Goal: Task Accomplishment & Management: Complete application form

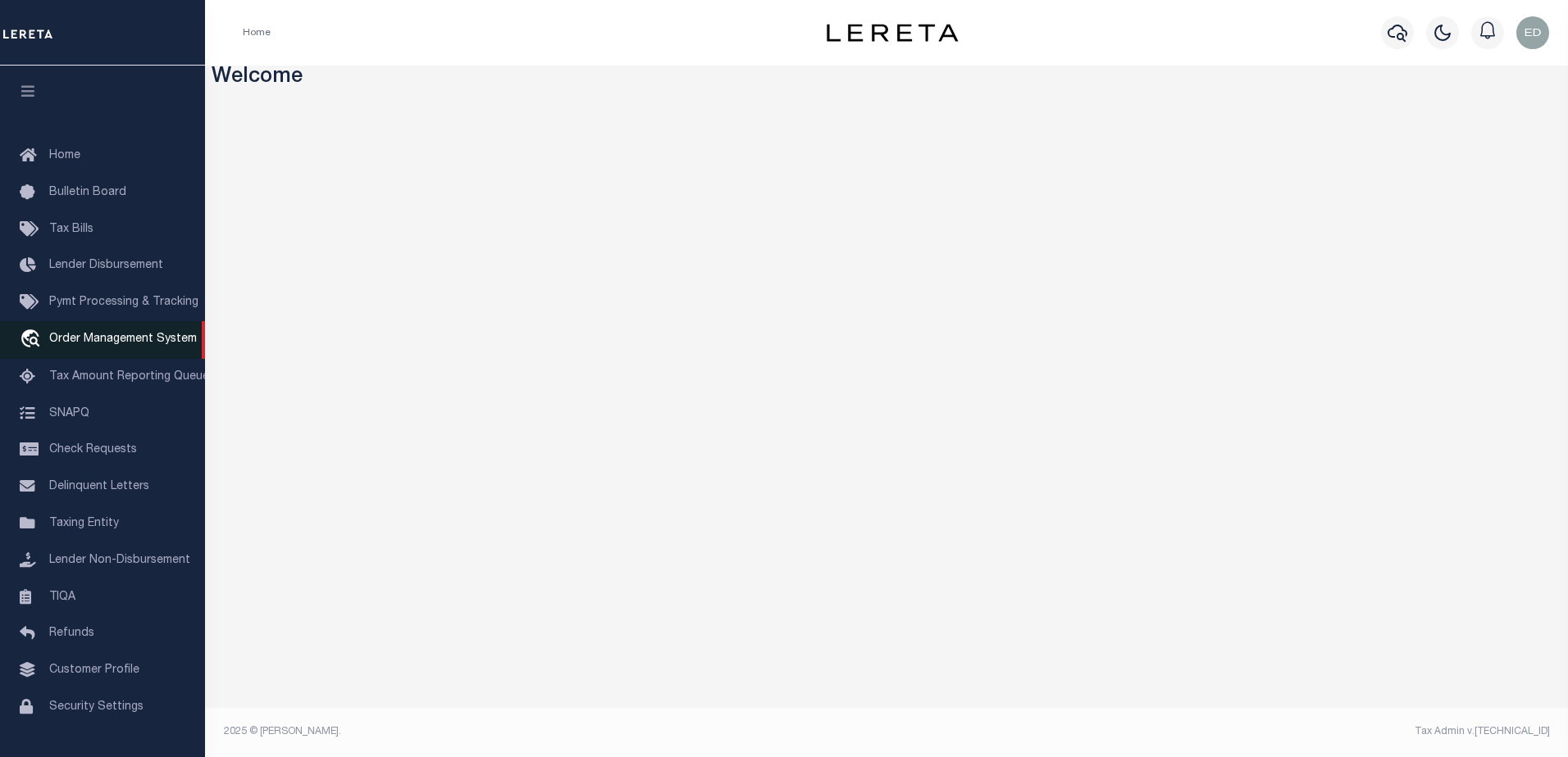
click at [133, 341] on span "Order Management System" at bounding box center [123, 340] width 147 height 11
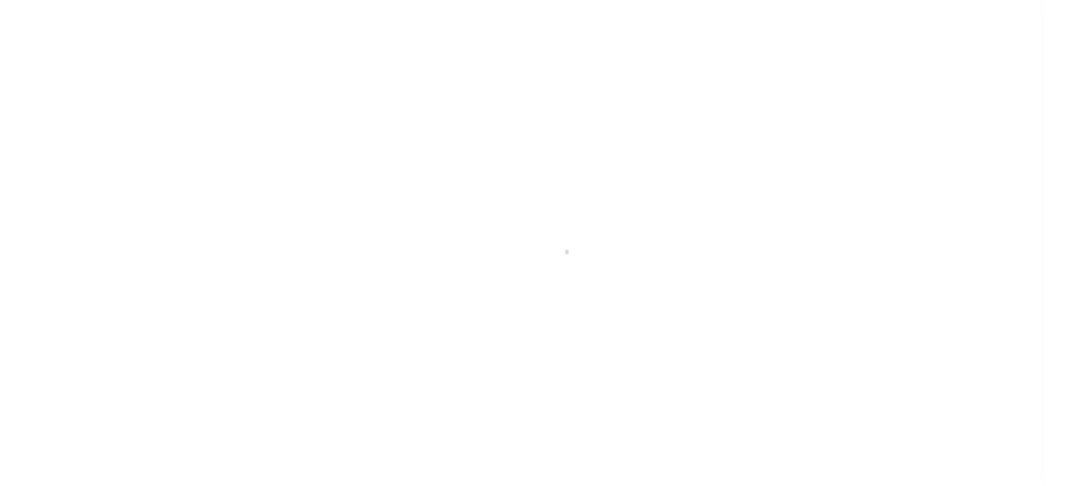
scroll to position [43, 0]
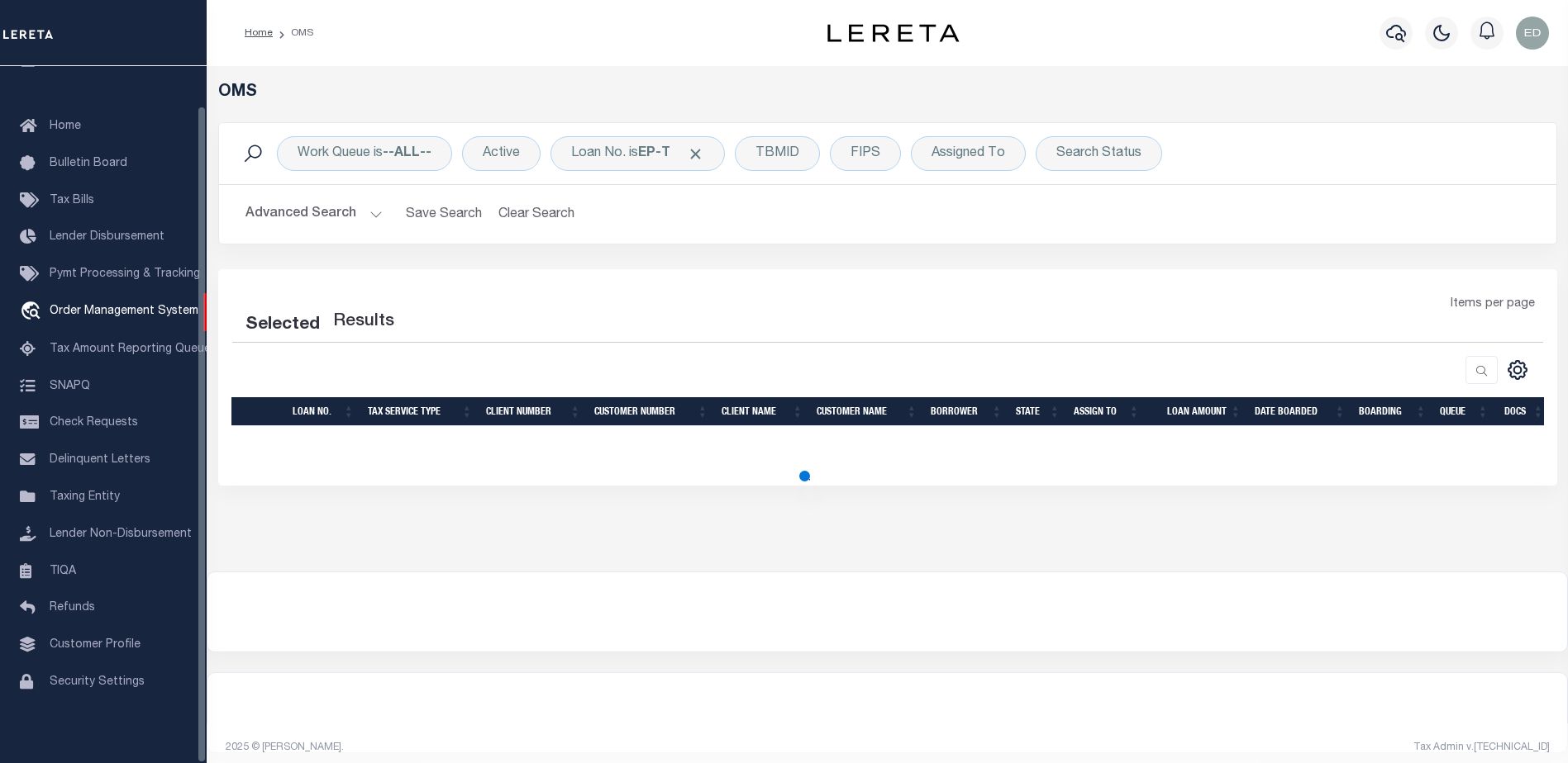
select select "200"
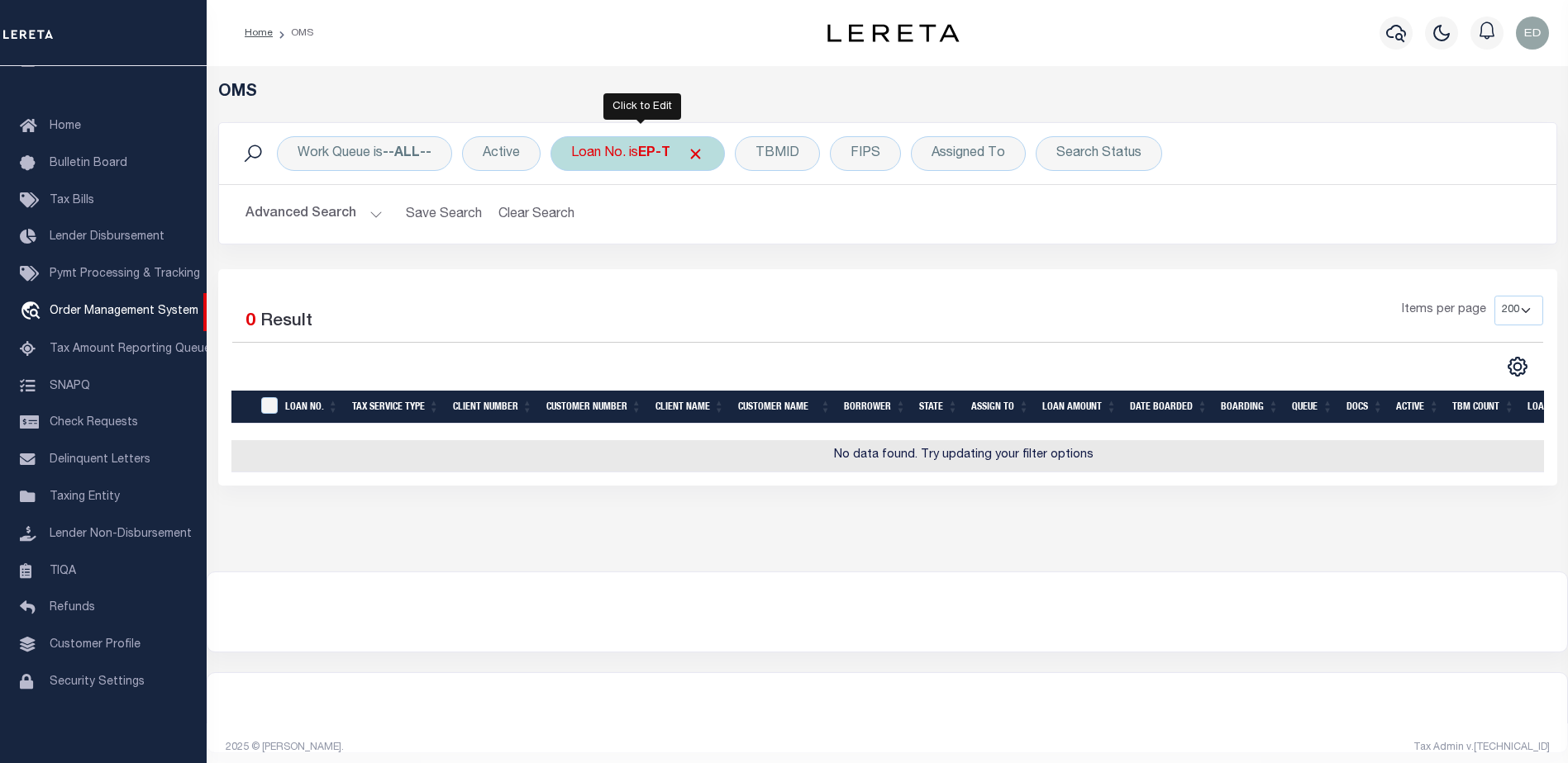
click at [624, 168] on div "Loan No. is EP-T" at bounding box center [638, 153] width 175 height 35
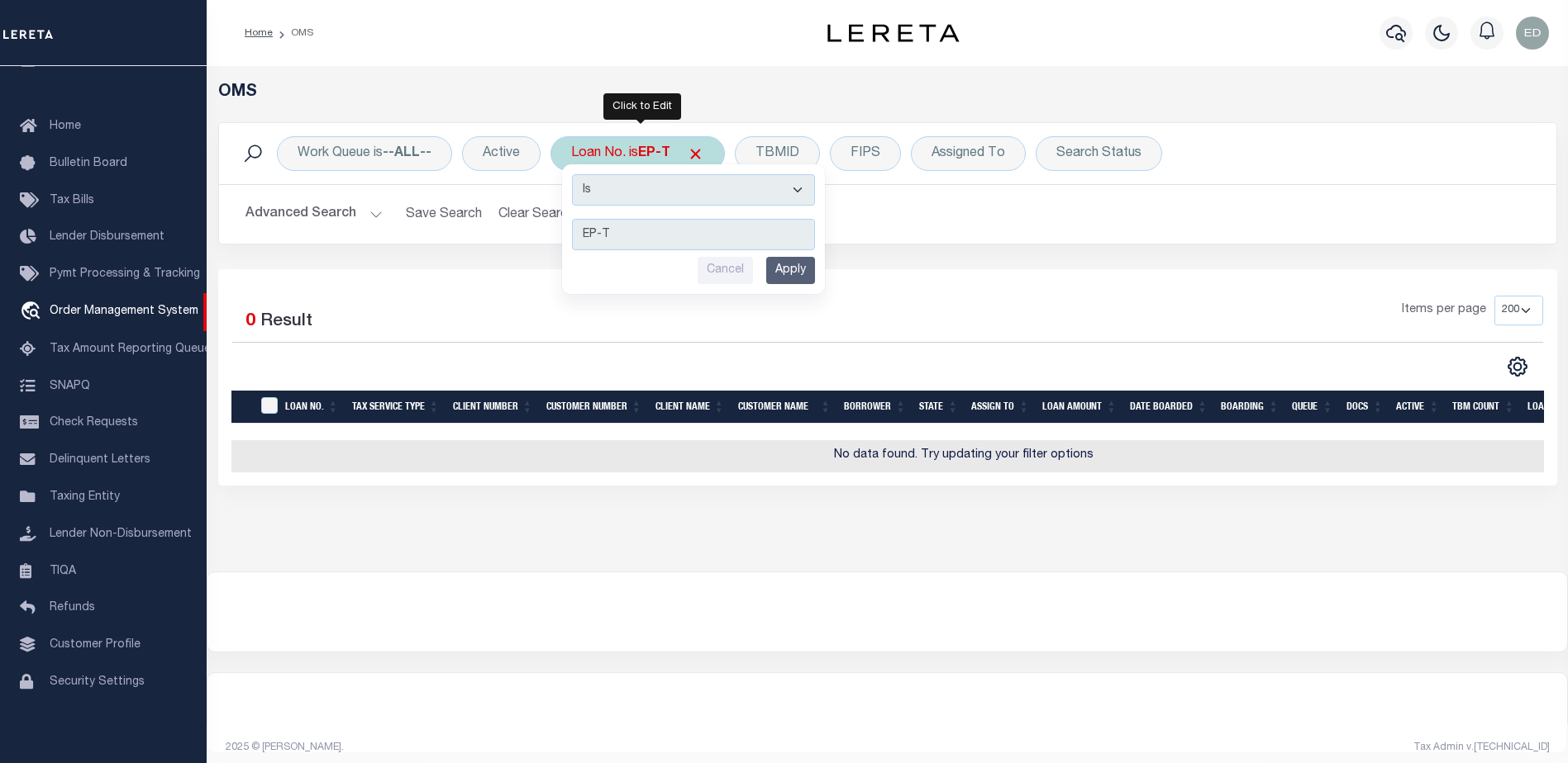
click at [788, 191] on select "Is Contains" at bounding box center [692, 190] width 243 height 32
select select "c"
click at [573, 174] on select "Is Contains" at bounding box center [692, 190] width 243 height 32
click at [796, 269] on input "Apply" at bounding box center [790, 270] width 49 height 27
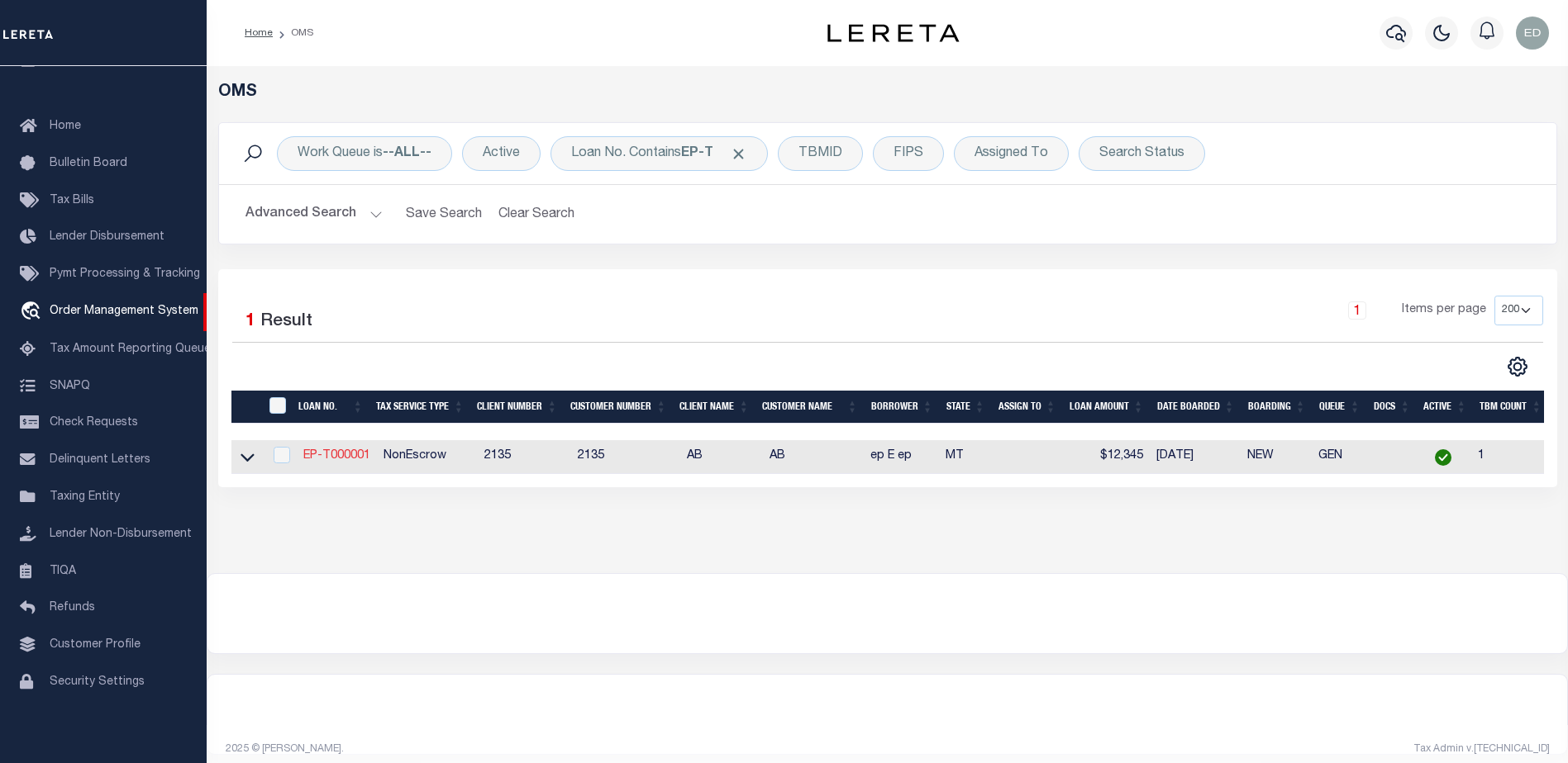
click at [342, 462] on link "EP-T000001" at bounding box center [337, 456] width 67 height 12
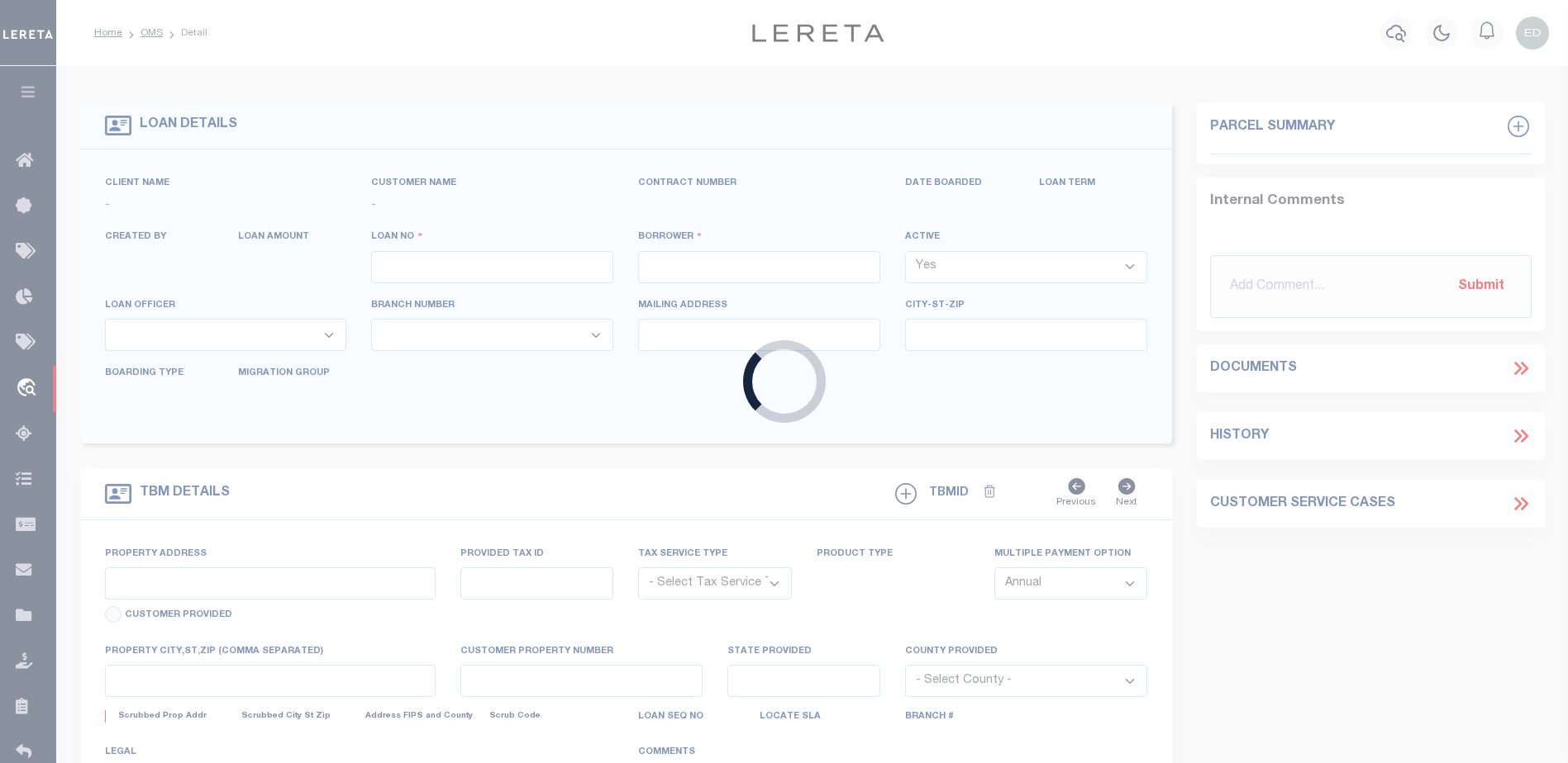
type input "EP-T000001"
type input "ep E ep"
select select
type input "[STREET_ADDRESS]"
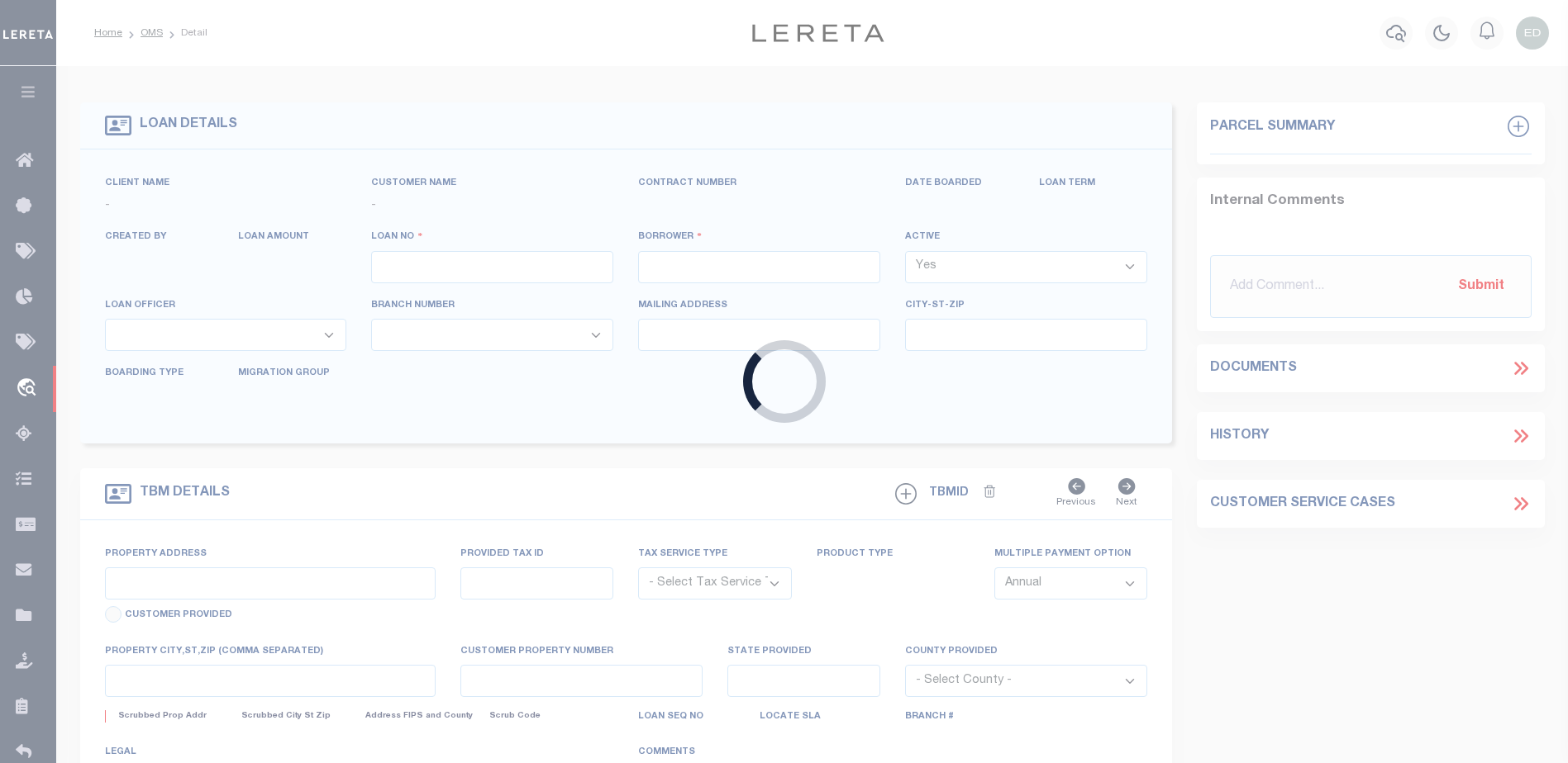
type input "[GEOGRAPHIC_DATA] NC 27405-7605"
type input "[DATE]"
select select "10"
select select "NonEscrow"
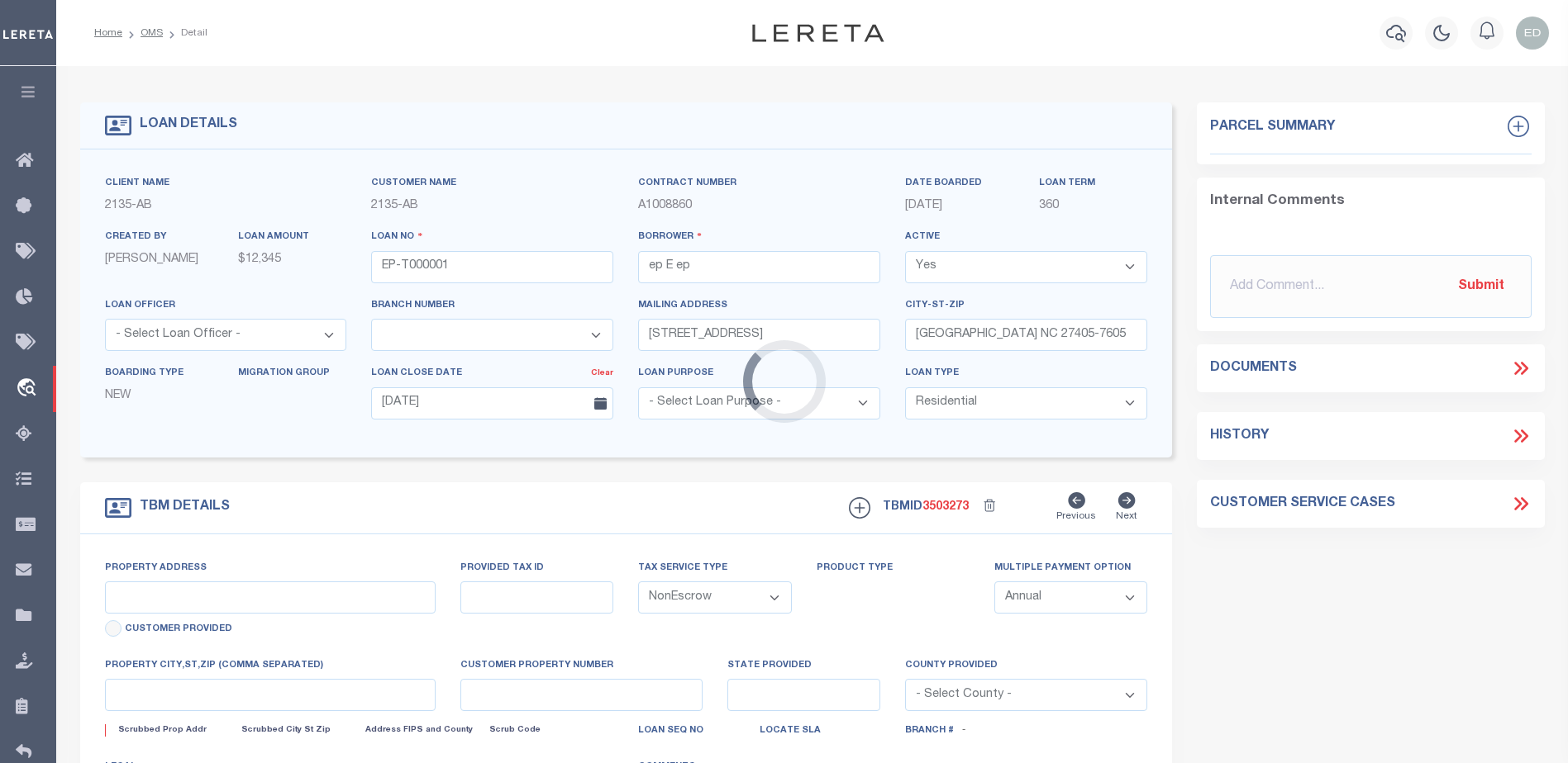
type input "[STREET_ADDRESS]"
select select
type input "BILLINGS MT 59101-1731"
type input "MT"
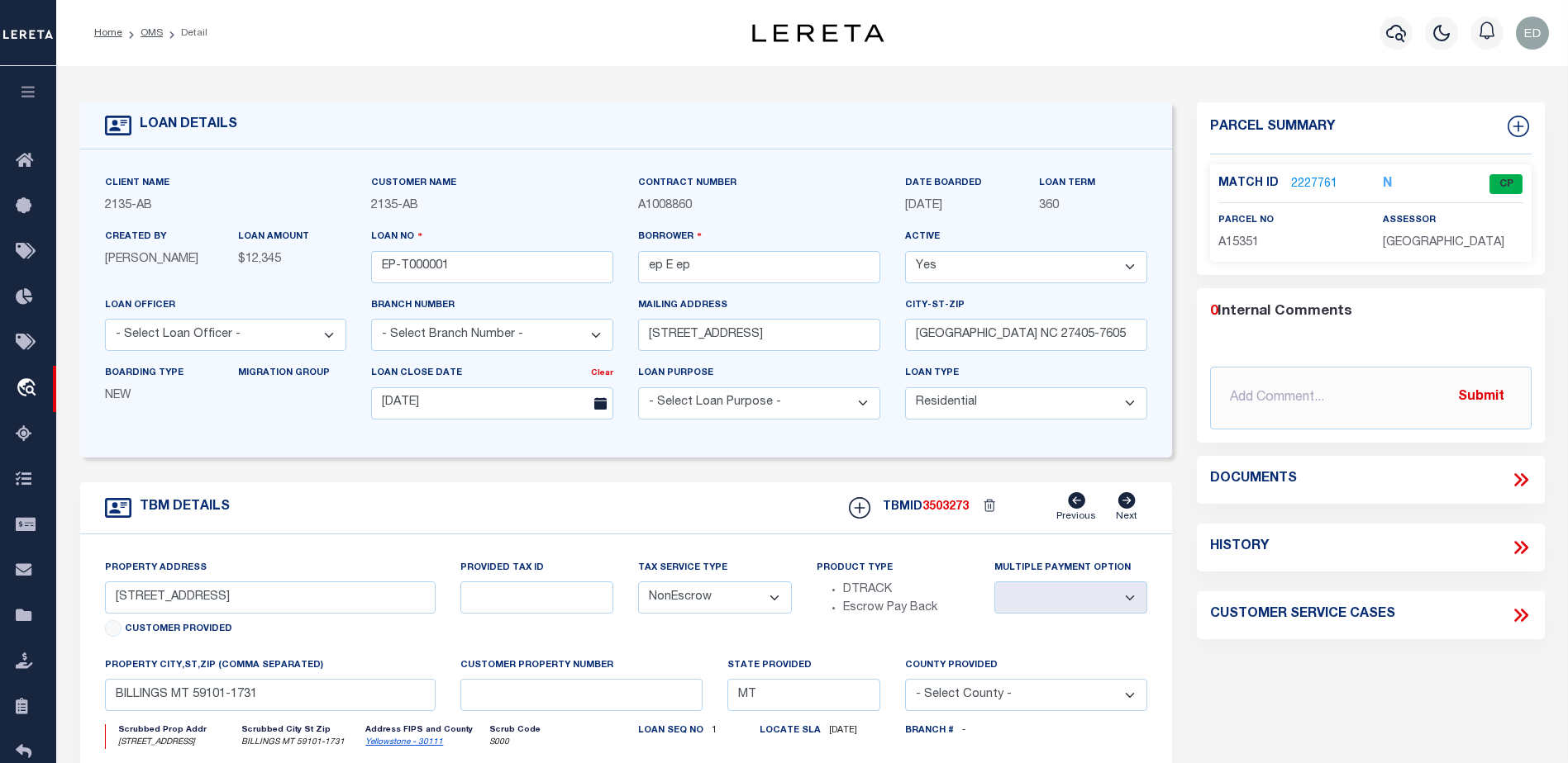
click at [1186, 472] on div "Parcel Summary Match ID 2227761 N parcel no A15351 assessor 0" at bounding box center [1370, 554] width 373 height 903
drag, startPoint x: 1441, startPoint y: 698, endPoint x: 1453, endPoint y: 672, distance: 28.6
click at [1442, 699] on div "Parcel Summary Match ID 2227761 N parcel no A15351 assessor 0" at bounding box center [1370, 554] width 373 height 903
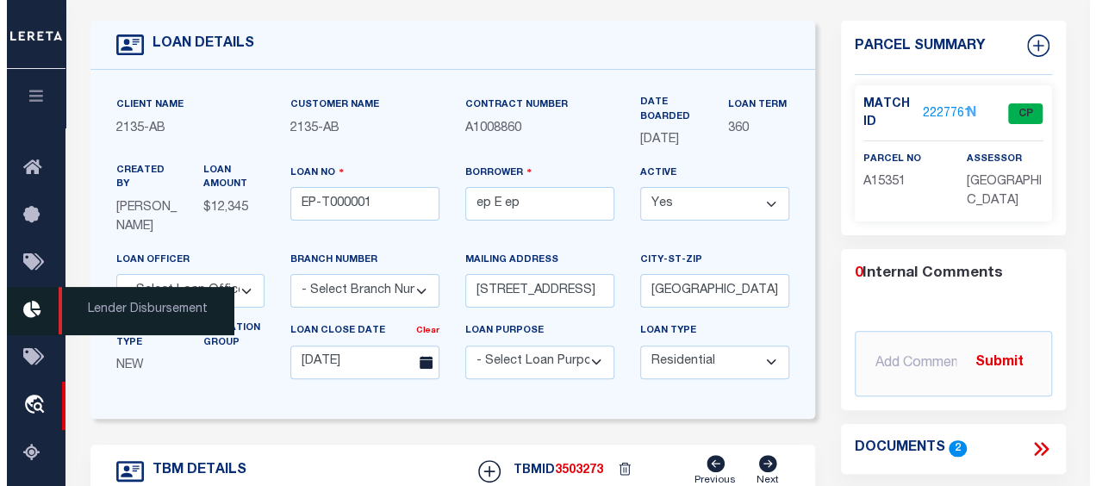
scroll to position [172, 0]
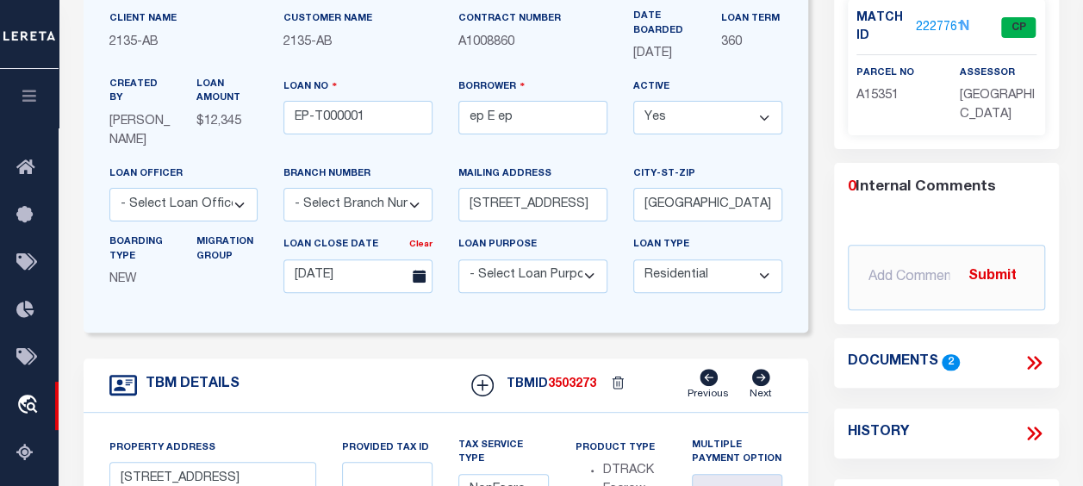
click at [1033, 359] on icon at bounding box center [1031, 363] width 8 height 14
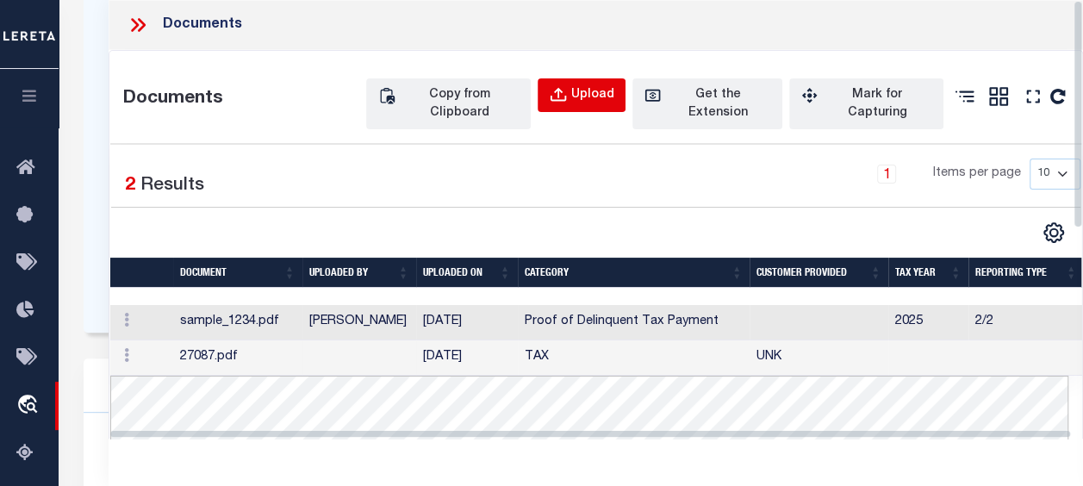
click at [587, 88] on div "Upload" at bounding box center [592, 95] width 43 height 19
select select
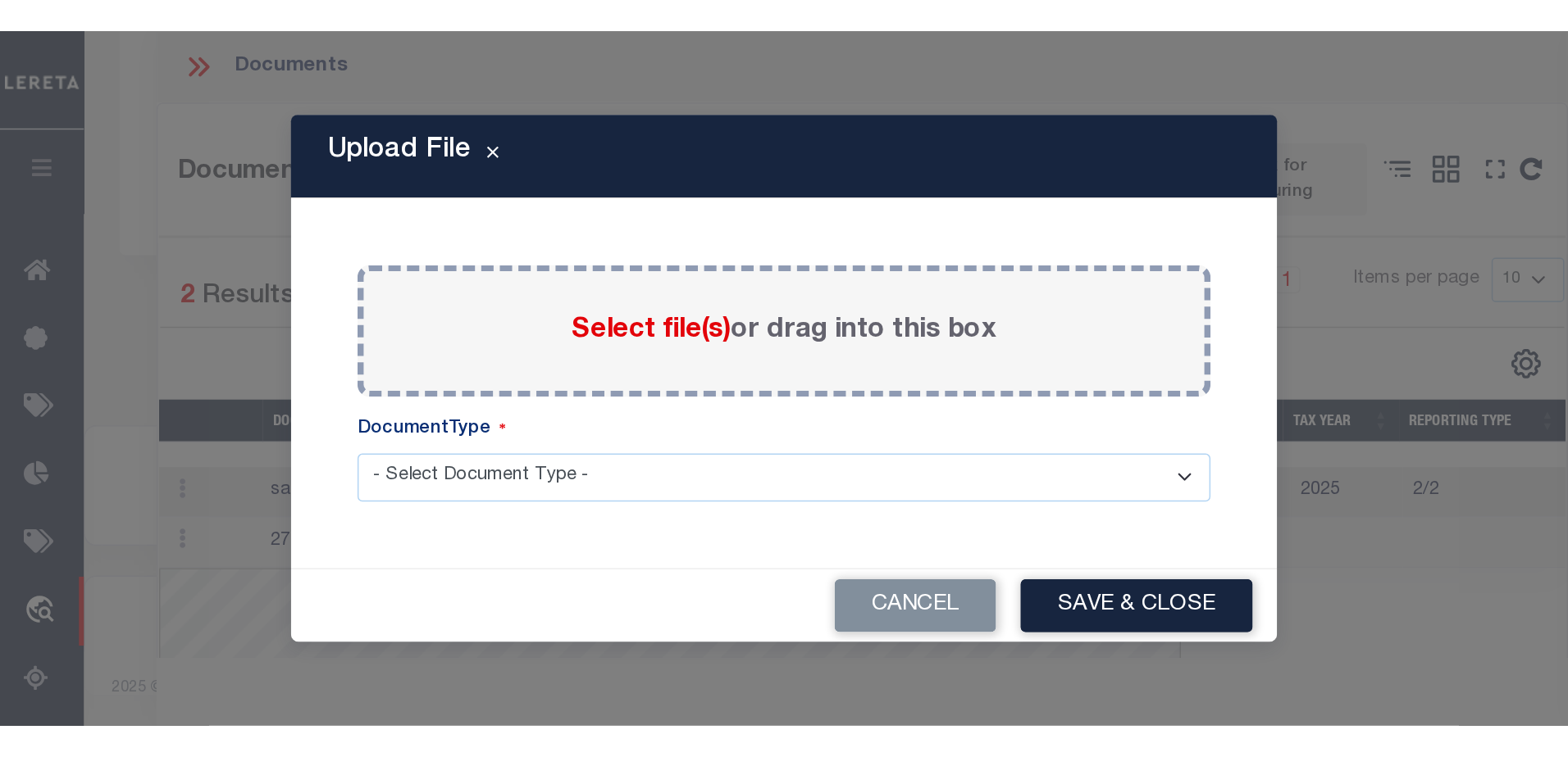
scroll to position [495, 0]
